Goal: Information Seeking & Learning: Check status

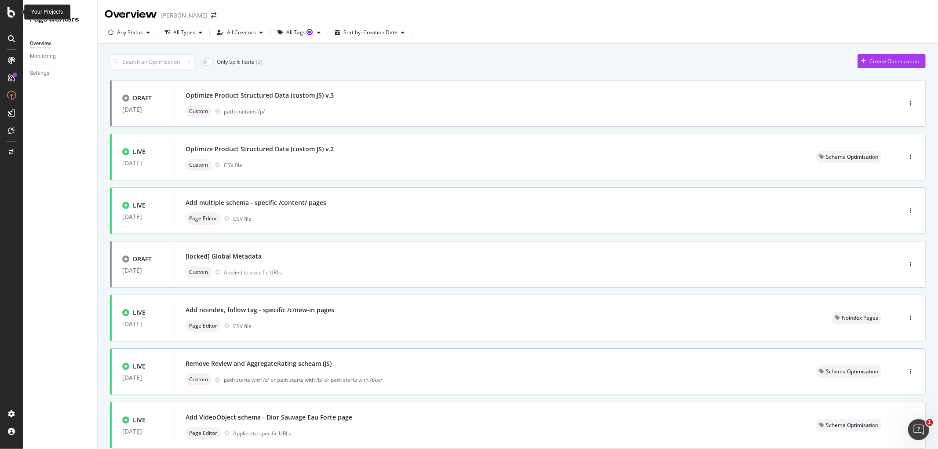
click at [14, 16] on icon at bounding box center [11, 12] width 8 height 11
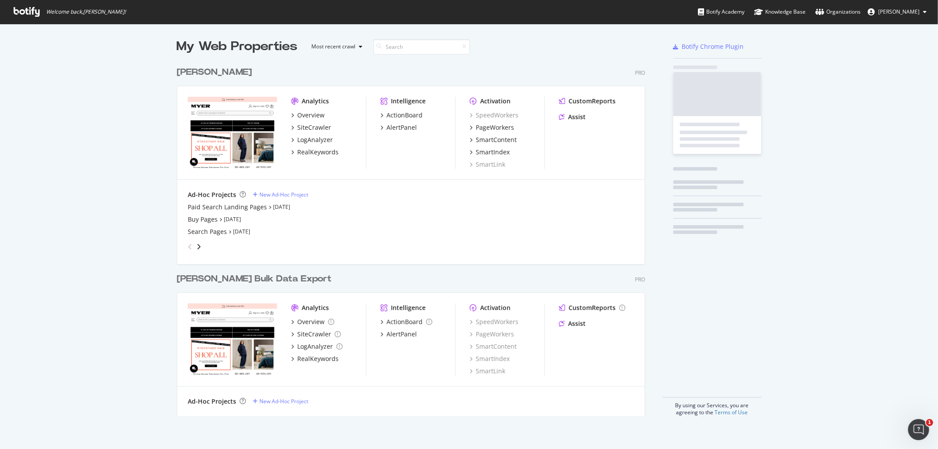
scroll to position [441, 923]
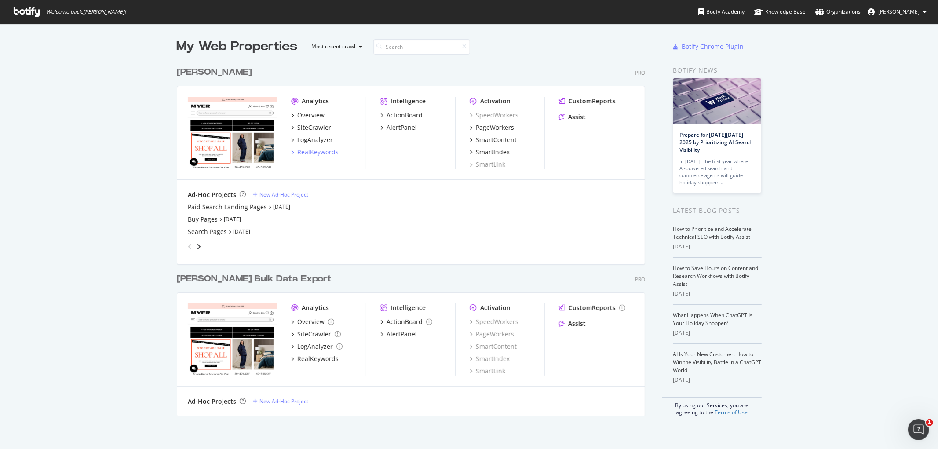
click at [313, 152] on div "RealKeywords" at bounding box center [317, 152] width 41 height 9
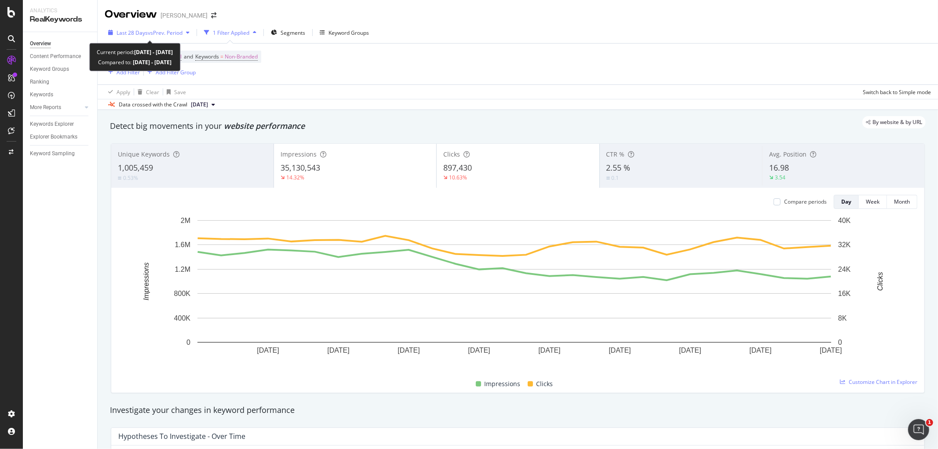
click at [130, 26] on button "Last 28 Days vs Prev. Period" at bounding box center [149, 33] width 88 height 14
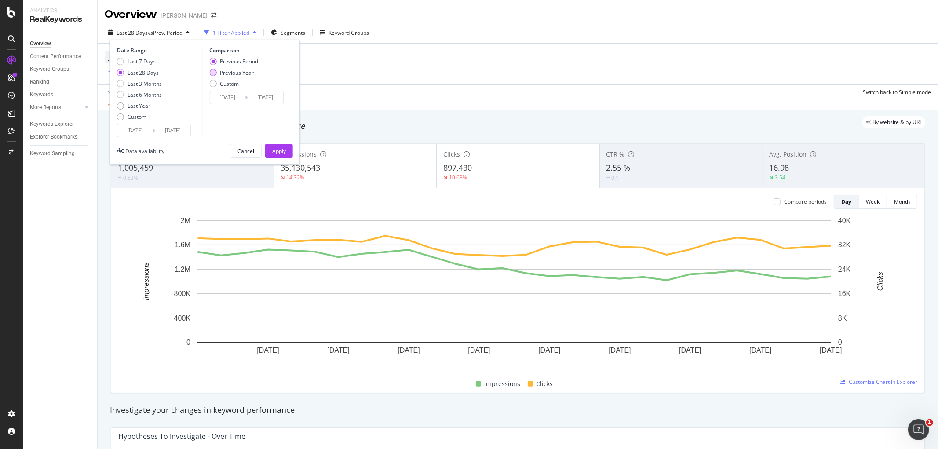
click at [211, 72] on div "Previous Year" at bounding box center [212, 72] width 7 height 7
type input "[DATE]"
click at [281, 148] on div "Apply" at bounding box center [279, 150] width 14 height 7
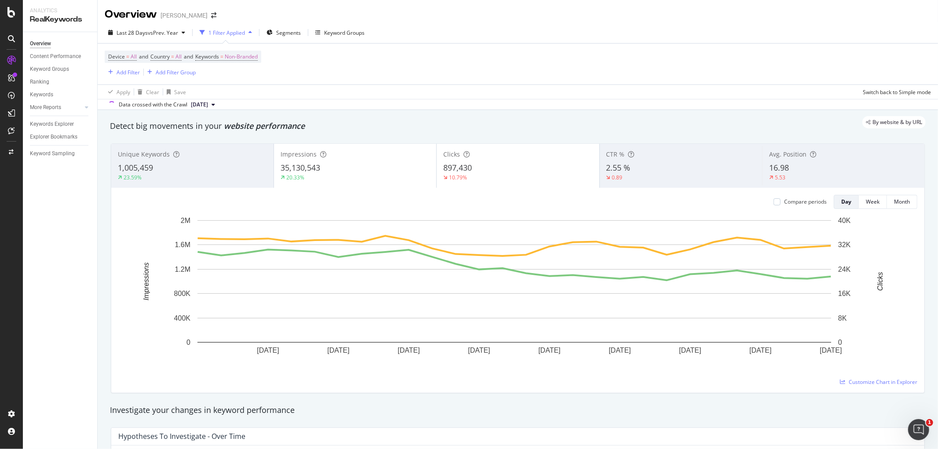
click at [485, 81] on div "Device = All and Country = All and Keywords = Non-Branded Add Filter Add Filter…" at bounding box center [518, 64] width 826 height 41
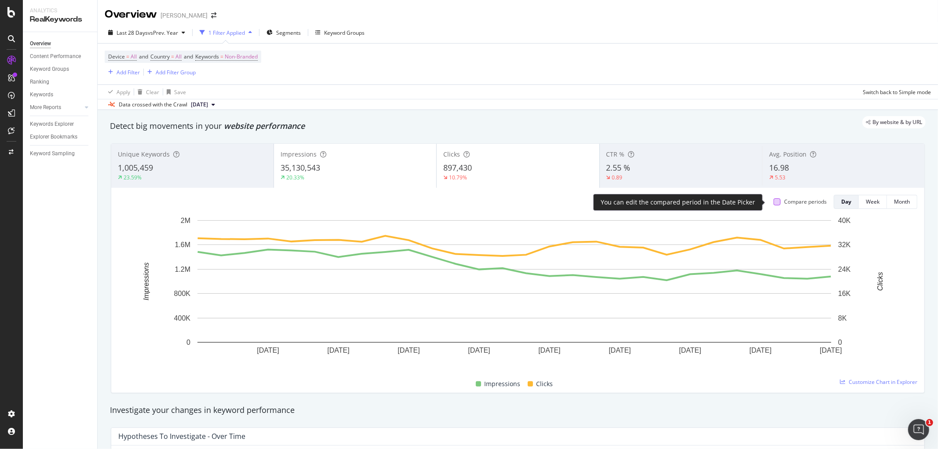
click at [625, 204] on div at bounding box center [776, 201] width 7 height 7
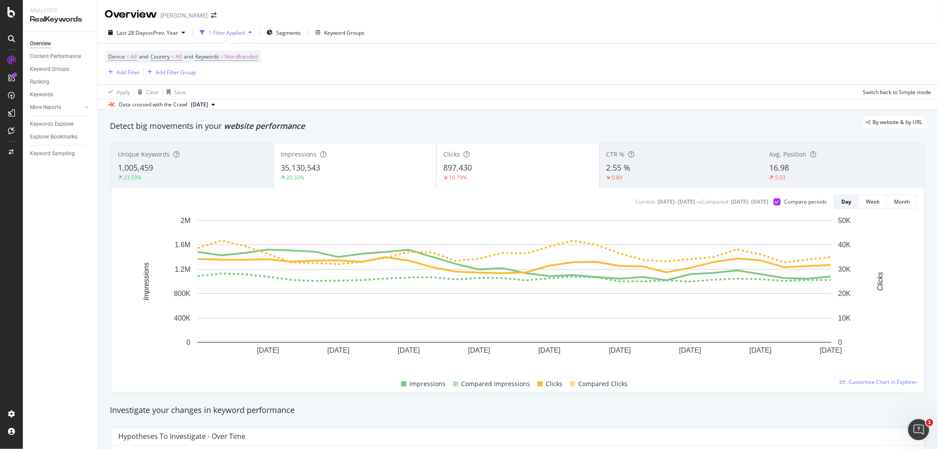
click at [313, 175] on div "20.33%" at bounding box center [355, 178] width 149 height 8
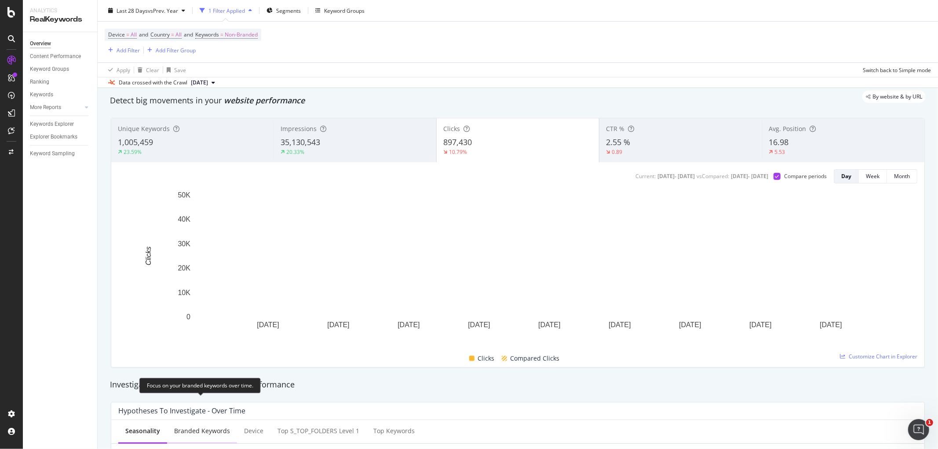
scroll to position [49, 0]
